Goal: Task Accomplishment & Management: Manage account settings

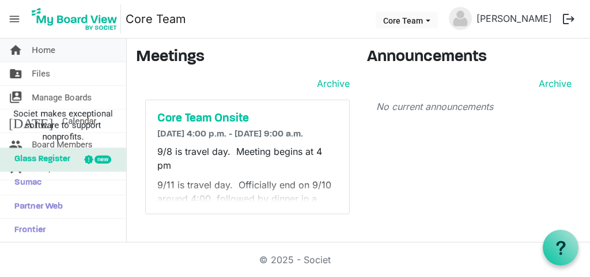
click at [48, 53] on span "Home" at bounding box center [44, 50] width 24 height 23
click at [100, 133] on span "Societ makes exceptional software to support nonprofits." at bounding box center [63, 125] width 116 height 35
click at [97, 72] on link "folder_shared Files" at bounding box center [63, 73] width 126 height 23
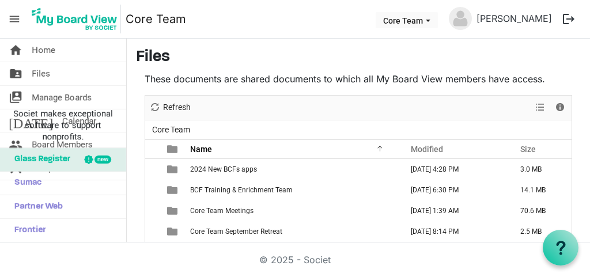
click at [584, 176] on main "Files These documents are shared documents to which all My Board View members h…" at bounding box center [358, 201] width 463 height 325
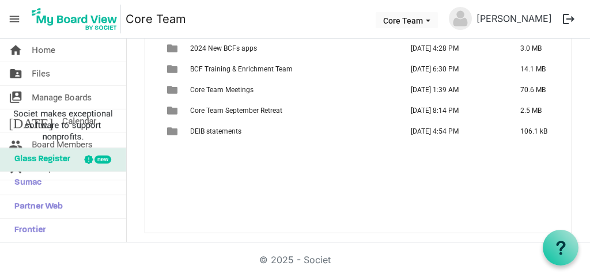
scroll to position [120, 0]
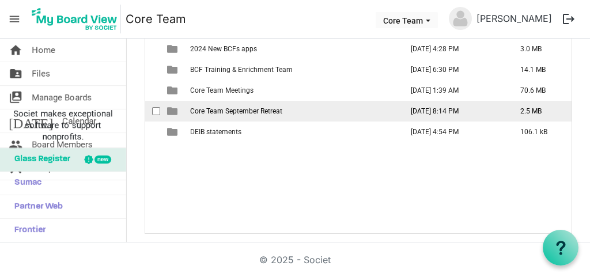
click at [468, 112] on td "[DATE] 8:14 PM" at bounding box center [453, 111] width 109 height 21
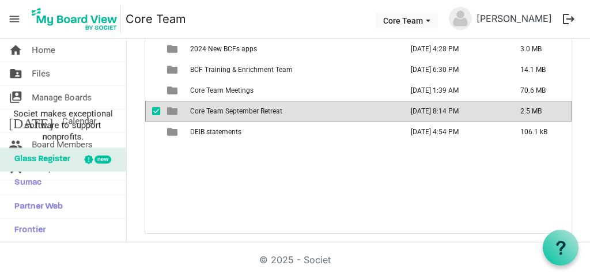
click at [468, 112] on td "[DATE] 8:14 PM" at bounding box center [453, 111] width 109 height 21
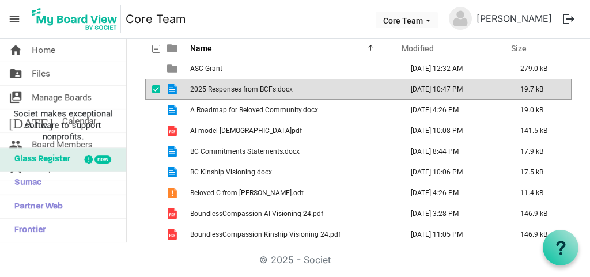
click at [580, 178] on div "These documents are shared documents to which all My Board View members have ac…" at bounding box center [358, 112] width 445 height 282
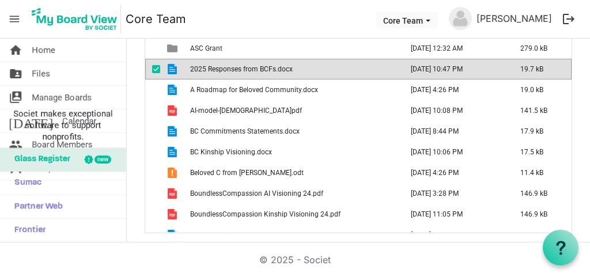
scroll to position [120, 0]
